Goal: Find specific page/section: Find specific page/section

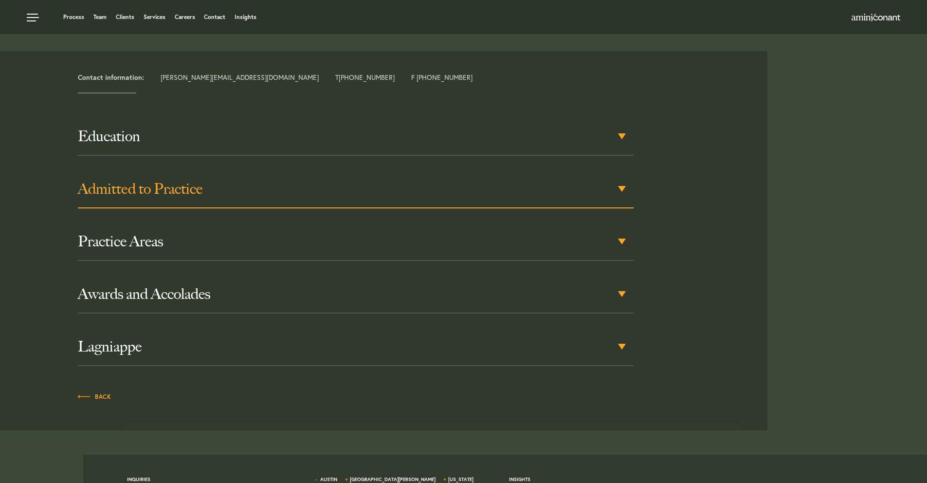
scroll to position [384, 0]
click at [161, 193] on h3 "Admitted to Practice" at bounding box center [356, 189] width 556 height 18
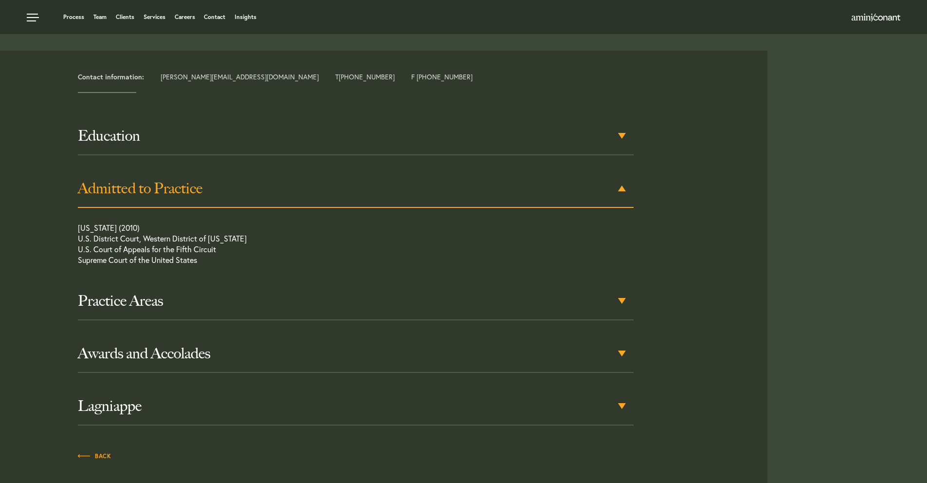
scroll to position [339, 0]
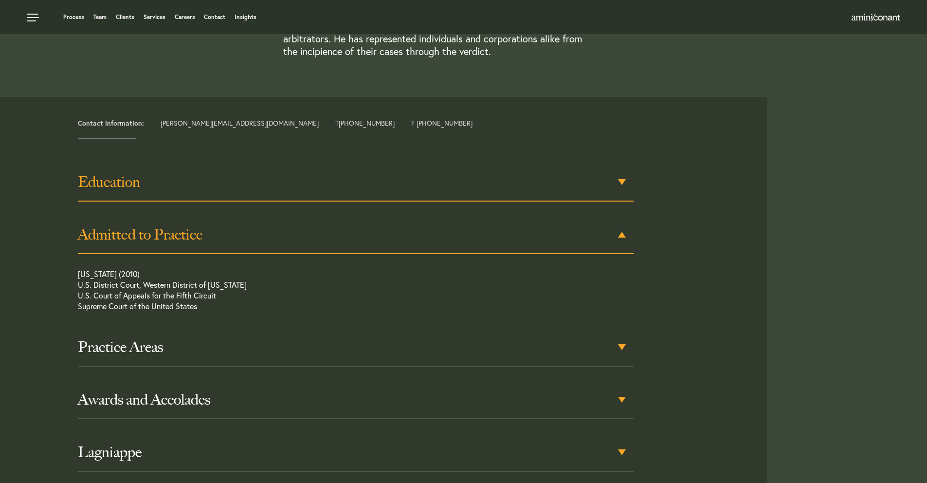
click at [136, 185] on h3 "Education" at bounding box center [356, 182] width 556 height 18
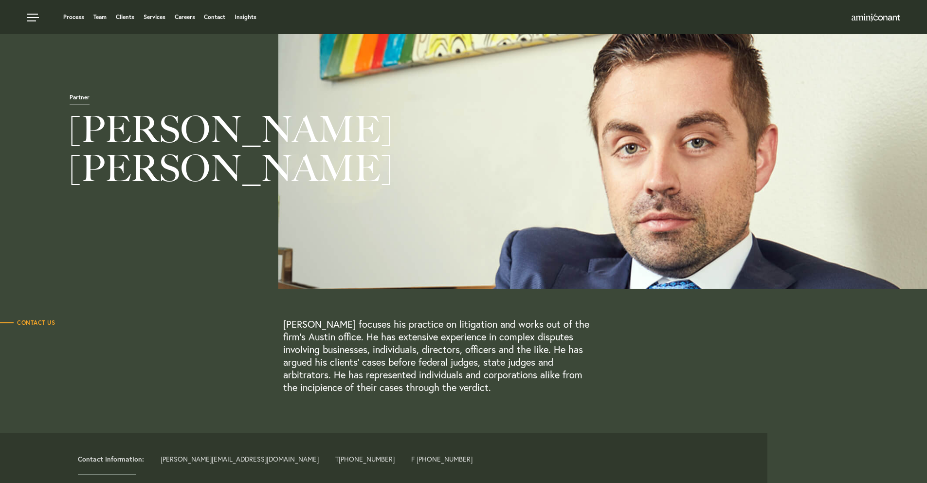
scroll to position [0, 0]
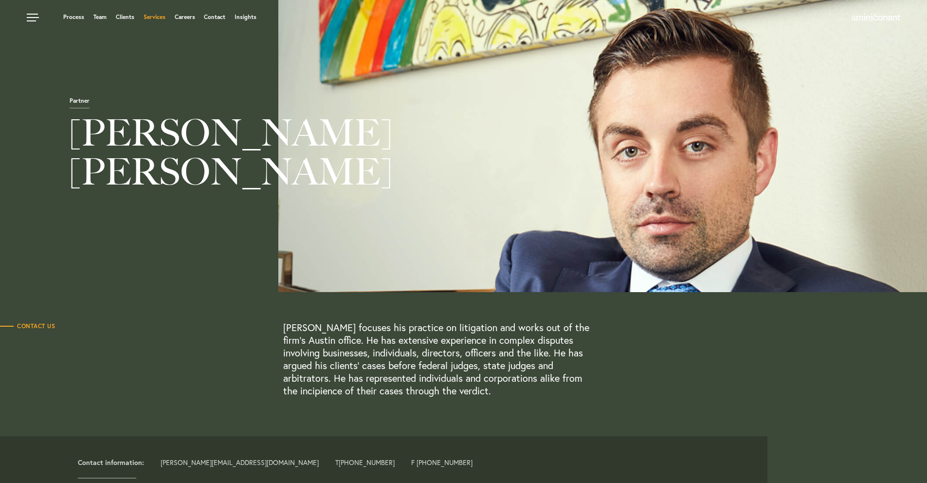
click at [152, 17] on link "Services" at bounding box center [155, 17] width 22 height 6
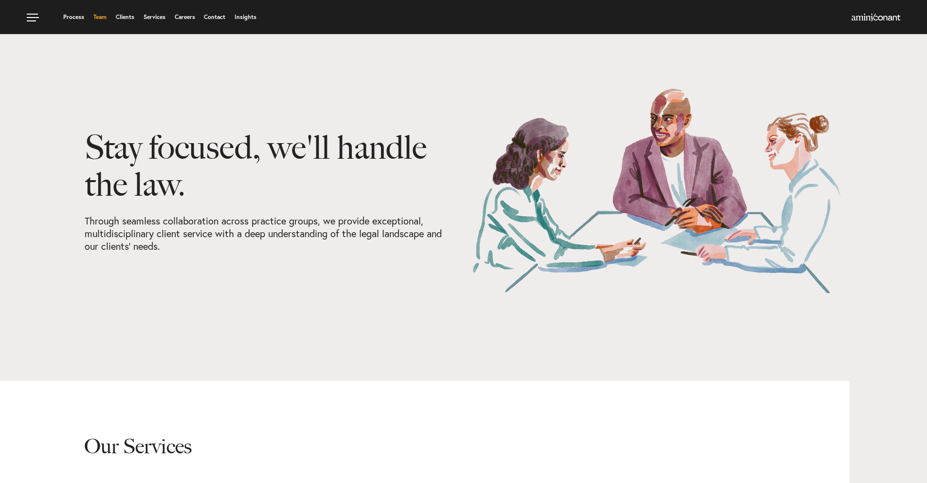
click at [99, 16] on link "Team" at bounding box center [99, 17] width 13 height 6
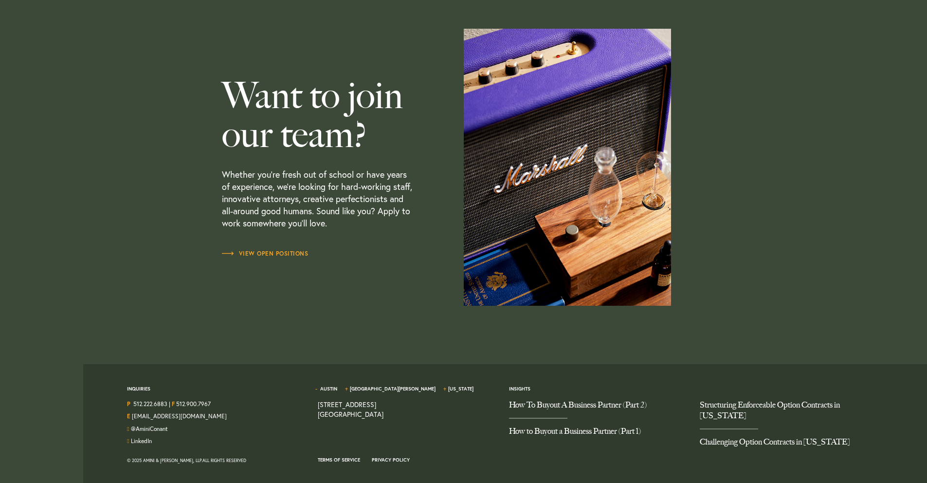
scroll to position [2842, 0]
click at [291, 255] on span "View Open Positions" at bounding box center [265, 253] width 87 height 6
